Goal: Check status

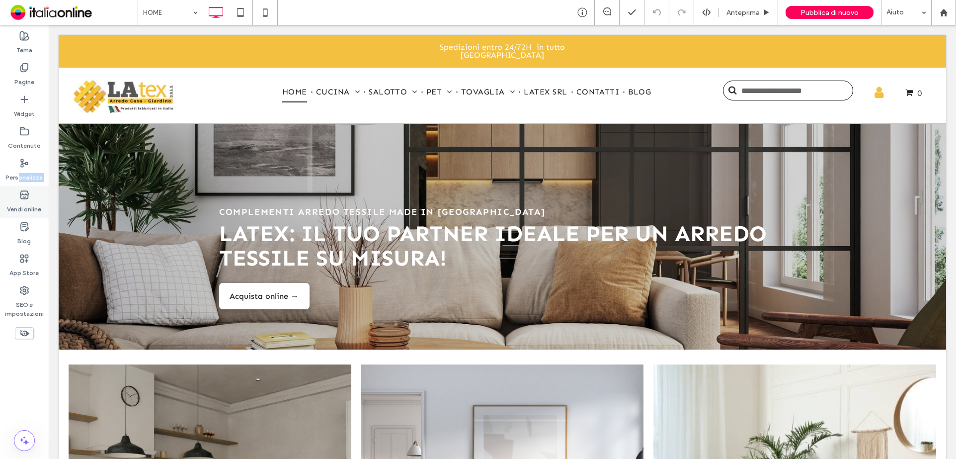
click at [17, 187] on div "Tema Pagine Widget Contenuto Personalizza Vendi online Blog App Store SEO e imp…" at bounding box center [24, 242] width 49 height 434
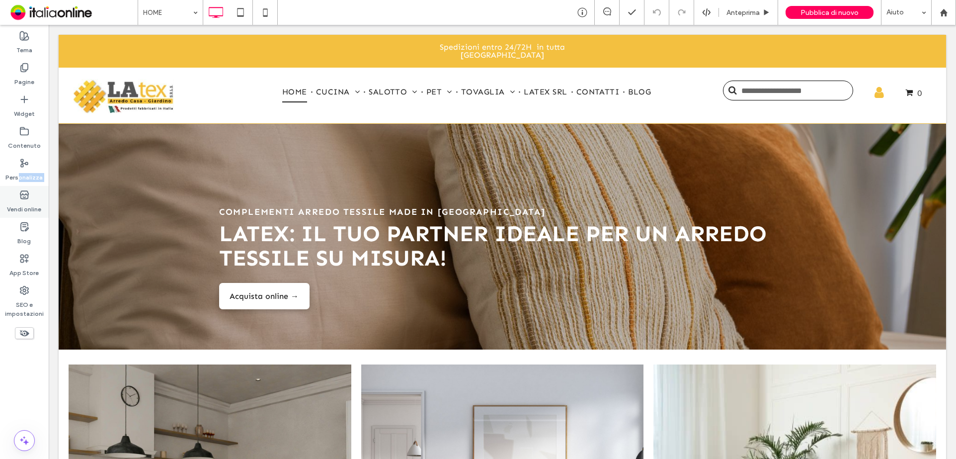
drag, startPoint x: 17, startPoint y: 187, endPoint x: 21, endPoint y: 191, distance: 5.6
click at [21, 191] on icon at bounding box center [24, 195] width 10 height 10
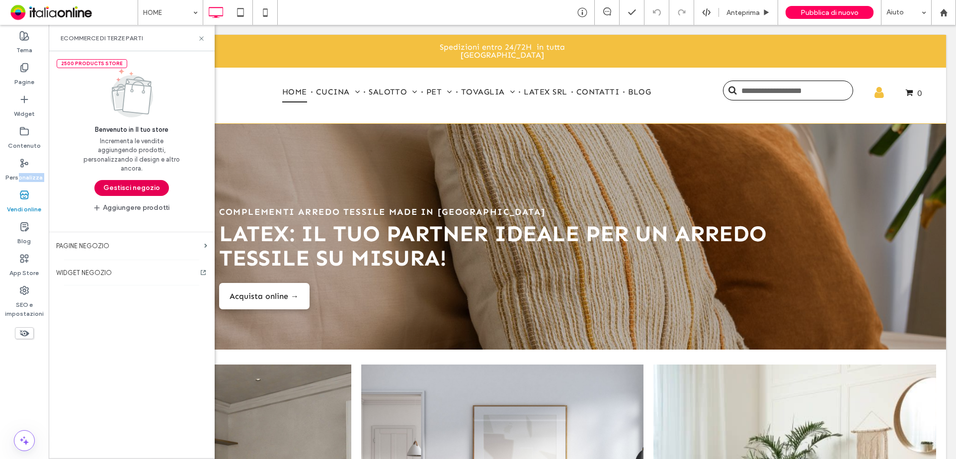
click at [132, 186] on button "Gestisci negozio" at bounding box center [131, 188] width 75 height 16
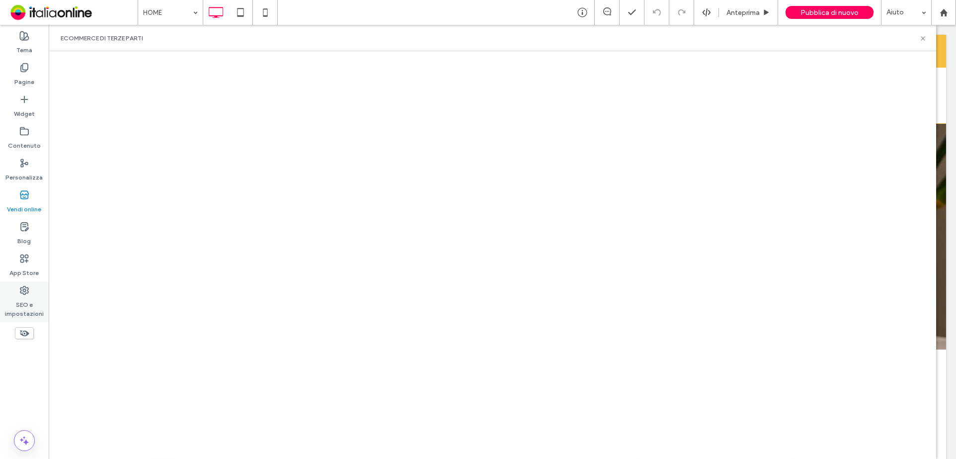
click at [28, 284] on div "SEO e impostazioni" at bounding box center [24, 301] width 49 height 41
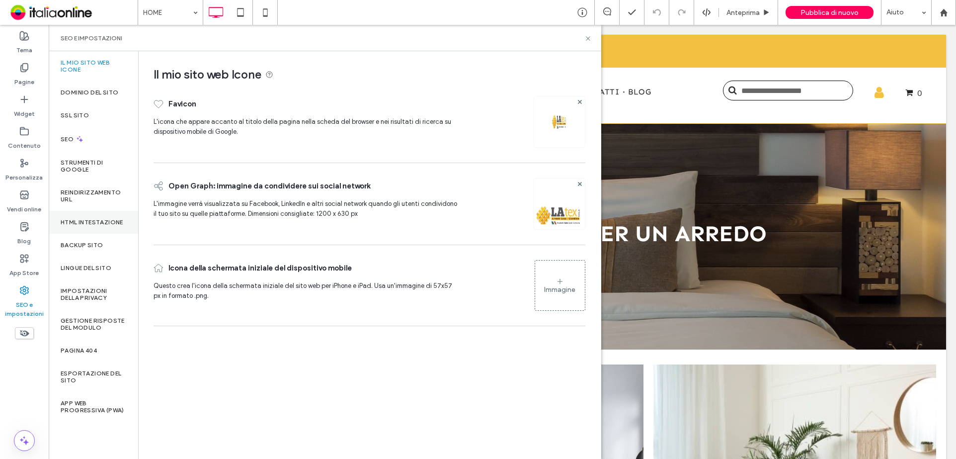
click at [85, 222] on label "HTML intestazione" at bounding box center [92, 222] width 63 height 7
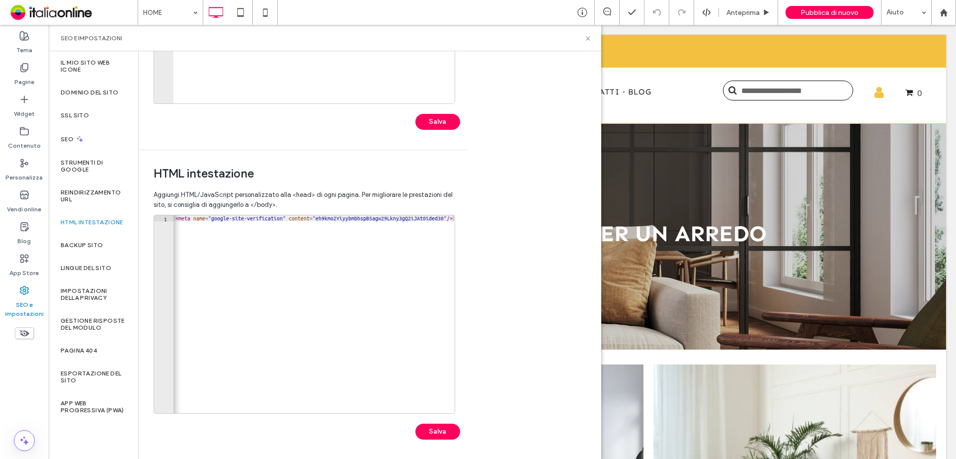
scroll to position [0, 271]
drag, startPoint x: 269, startPoint y: 409, endPoint x: 564, endPoint y: 292, distance: 317.2
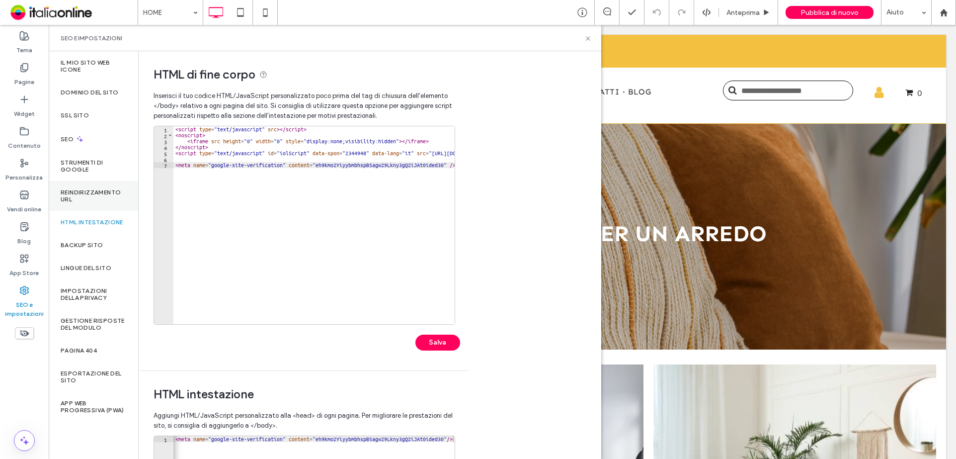
click at [117, 185] on div "Reindirizzamento URL" at bounding box center [93, 196] width 89 height 30
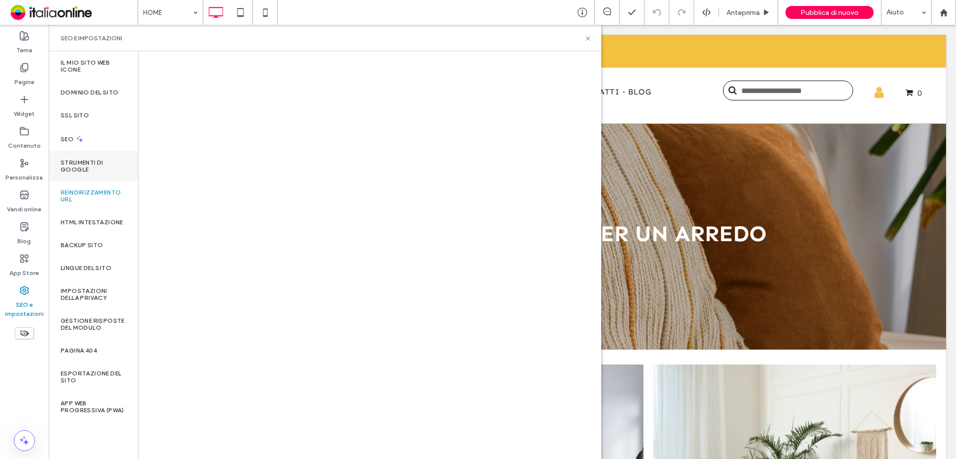
click at [105, 164] on label "Strumenti di Google" at bounding box center [94, 166] width 66 height 14
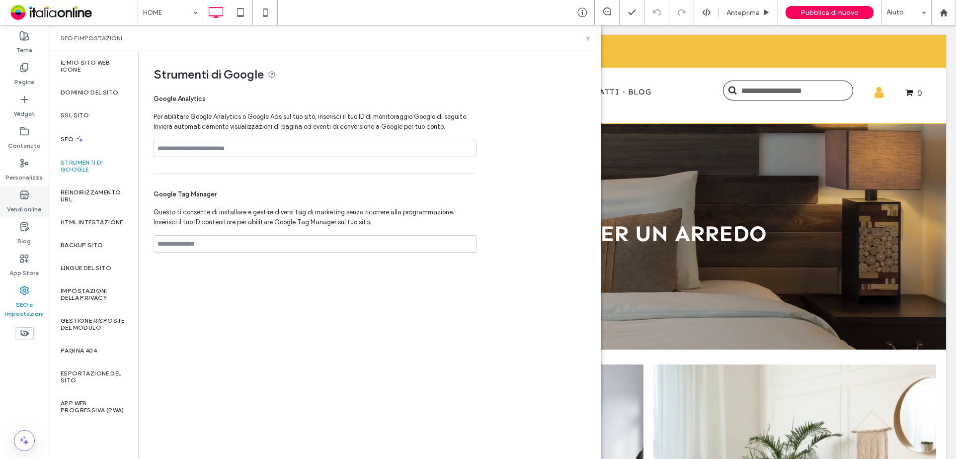
click at [26, 211] on label "Vendi online" at bounding box center [24, 207] width 34 height 14
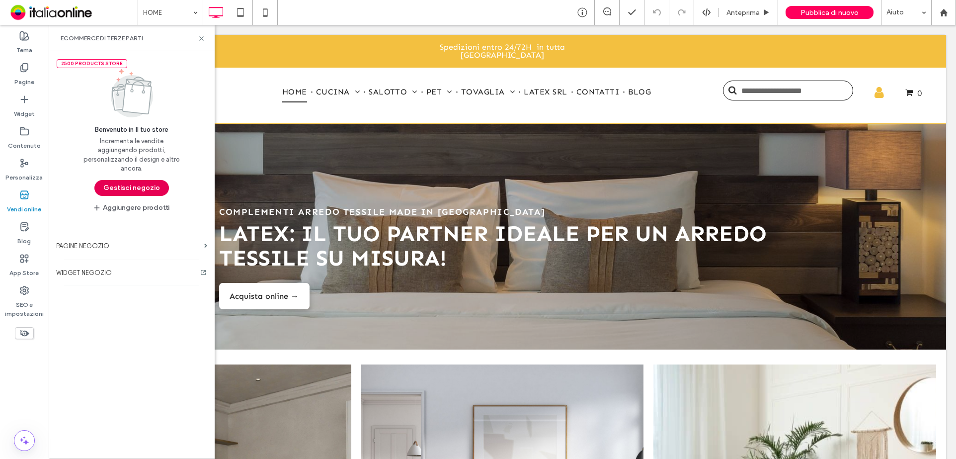
click at [127, 188] on button "Gestisci negozio" at bounding box center [131, 188] width 75 height 16
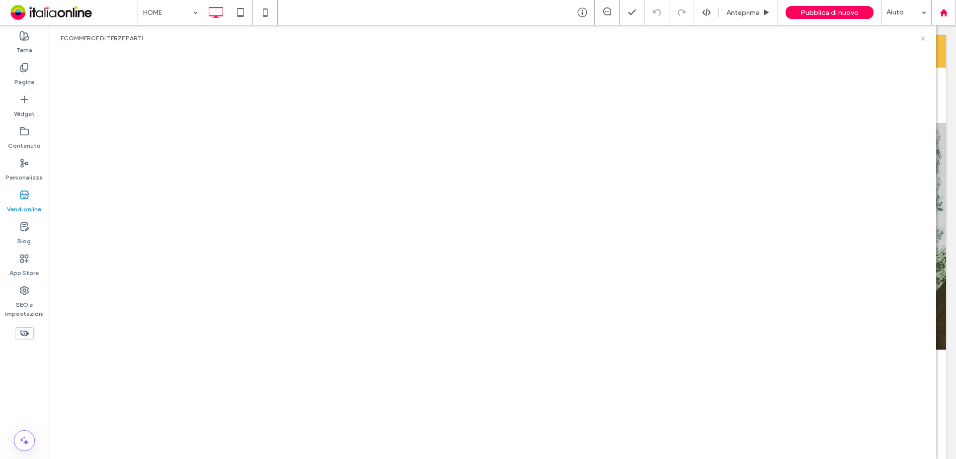
click at [949, 7] on div at bounding box center [943, 12] width 25 height 25
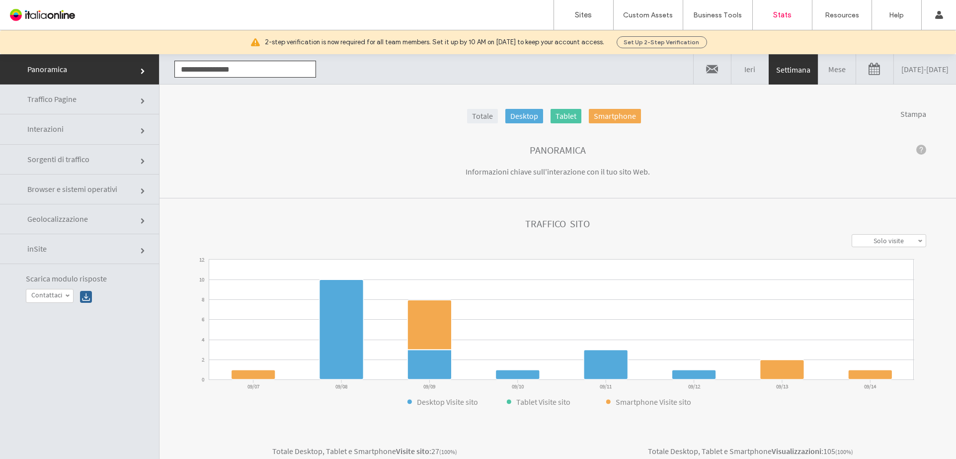
click at [904, 50] on div "2-step verification is now required for all team members. Set it up by 10 AM on…" at bounding box center [478, 42] width 956 height 24
click at [927, 73] on link "09/07/2025 - 09/14/2025" at bounding box center [925, 69] width 62 height 30
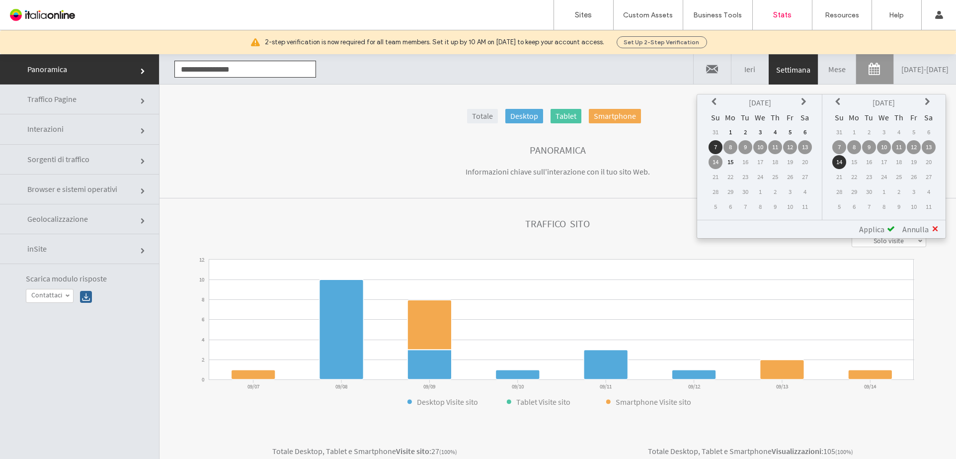
click at [720, 100] on icon at bounding box center [716, 102] width 8 height 8
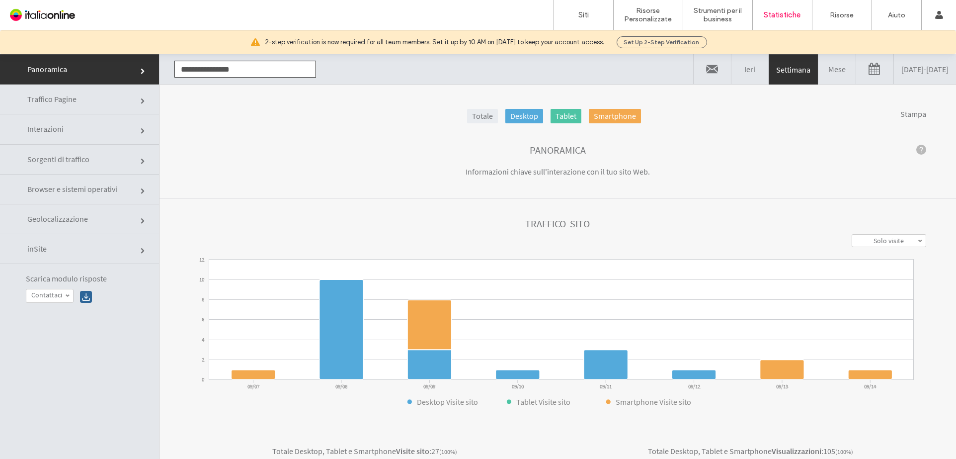
click at [911, 68] on link "[DATE] - [DATE]" at bounding box center [925, 69] width 62 height 30
